Goal: Task Accomplishment & Management: Use online tool/utility

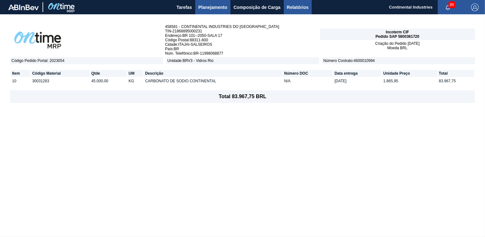
click at [296, 5] on span "Relatórios" at bounding box center [298, 7] width 22 height 8
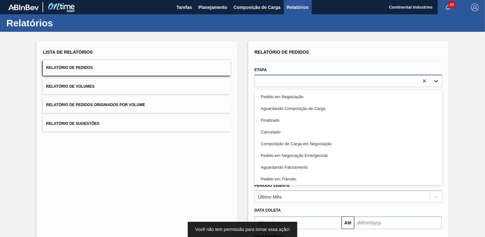
click at [434, 78] on icon at bounding box center [436, 81] width 6 height 6
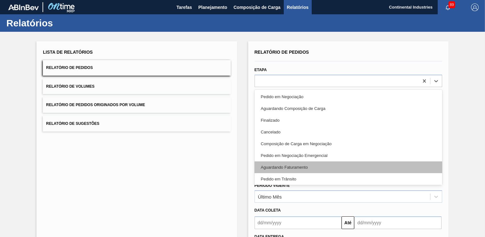
click at [309, 164] on div "Aguardando Faturamento" at bounding box center [347, 167] width 187 height 12
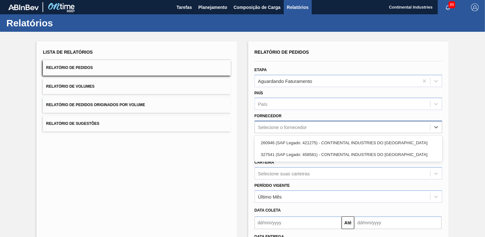
click at [391, 128] on div "Selecione o fornecedor" at bounding box center [342, 126] width 175 height 9
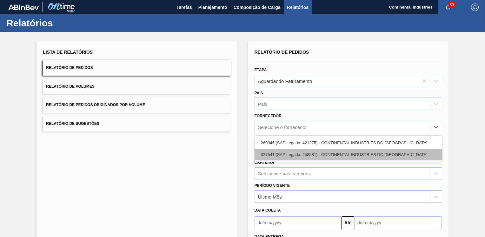
click at [374, 152] on div "327541 (SAP Legado: 458581) - CONTINENTAL INDUSTRIES DO BRASIL" at bounding box center [347, 154] width 187 height 12
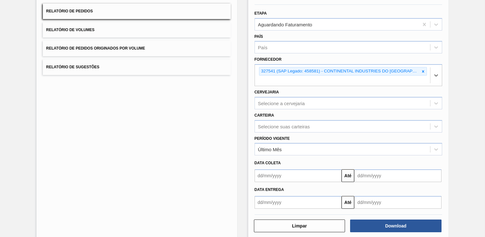
scroll to position [57, 0]
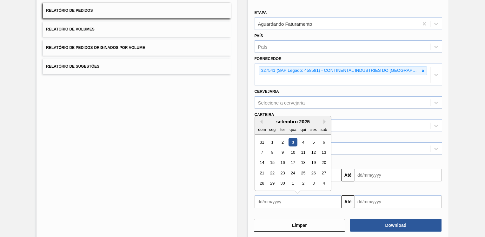
click at [281, 195] on input "text" at bounding box center [297, 201] width 87 height 13
click at [271, 138] on div "1" at bounding box center [272, 142] width 9 height 9
type input "01/09/2025"
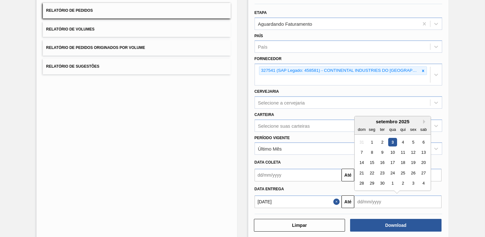
click at [385, 195] on input "text" at bounding box center [397, 201] width 87 height 13
click at [424, 119] on button "Next Month" at bounding box center [425, 121] width 4 height 4
click at [369, 148] on div "6" at bounding box center [372, 152] width 9 height 9
type input "06/10/2025"
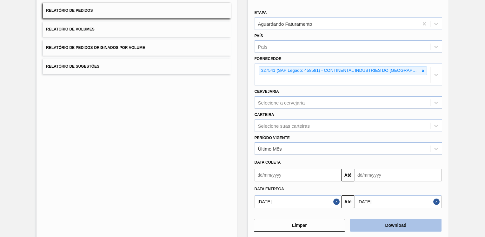
click at [393, 218] on button "Download" at bounding box center [395, 224] width 91 height 13
